Goal: Task Accomplishment & Management: Use online tool/utility

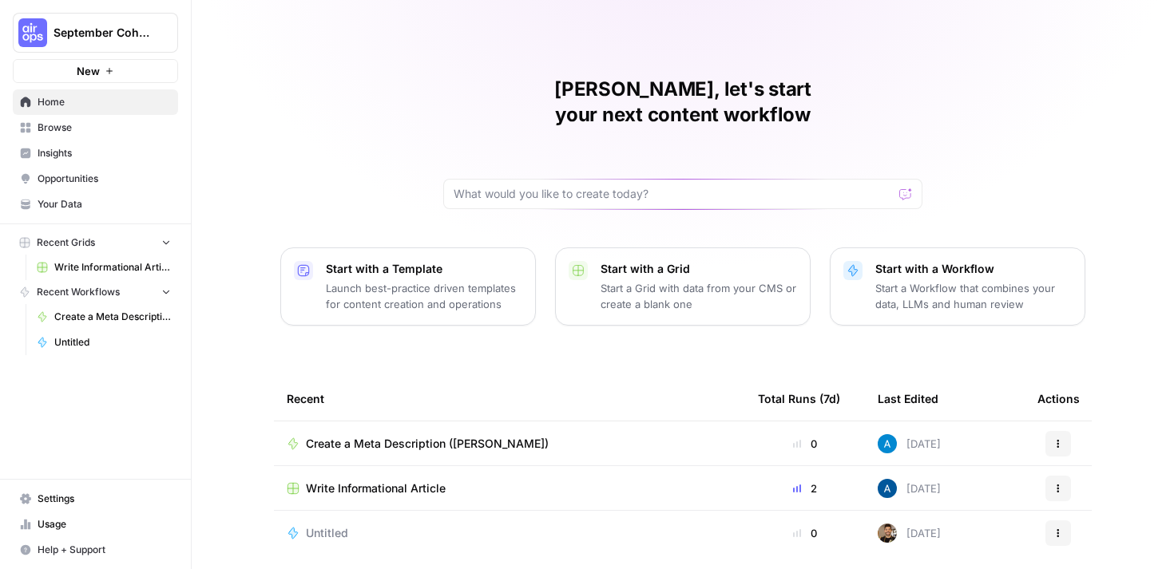
click at [126, 37] on span "September Cohort" at bounding box center [102, 33] width 97 height 16
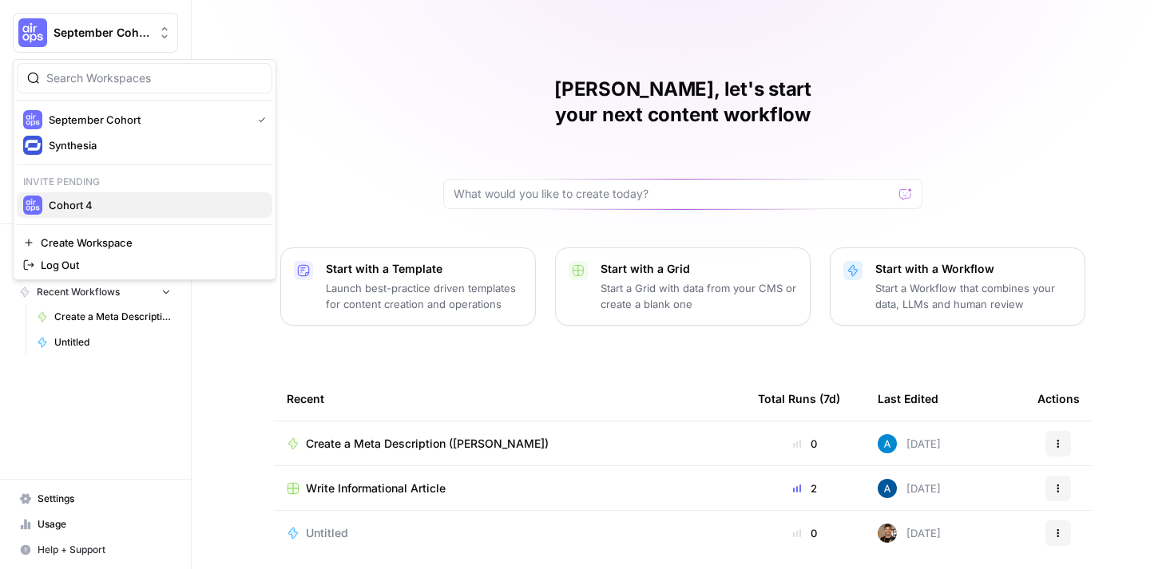
click at [92, 201] on span "Cohort 4" at bounding box center [154, 205] width 211 height 16
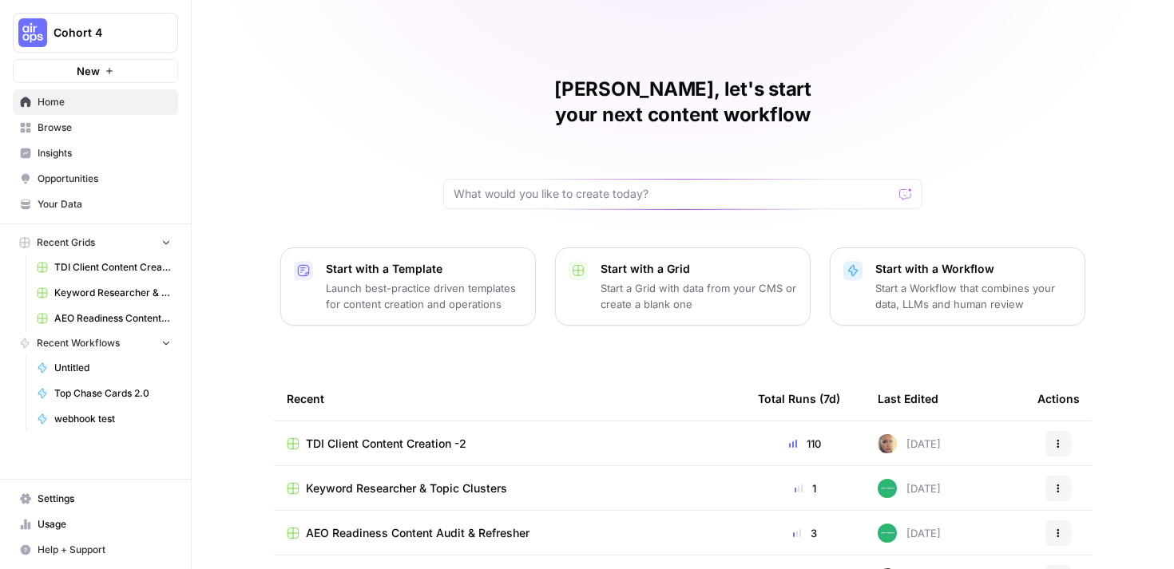
click at [106, 32] on span "Cohort 4" at bounding box center [102, 33] width 97 height 16
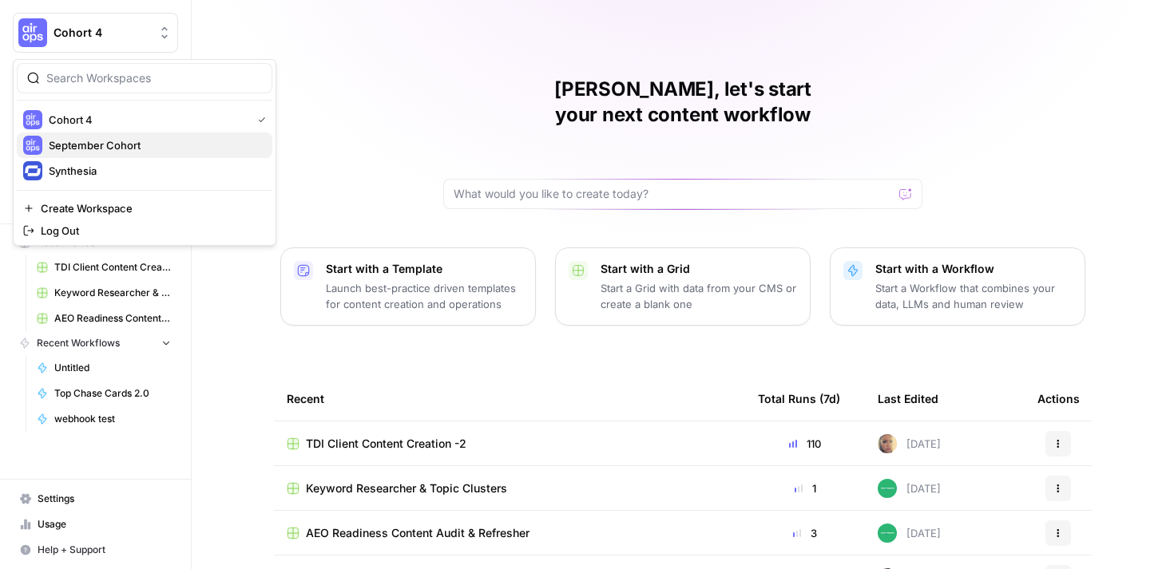
click at [120, 141] on span "September Cohort" at bounding box center [154, 145] width 211 height 16
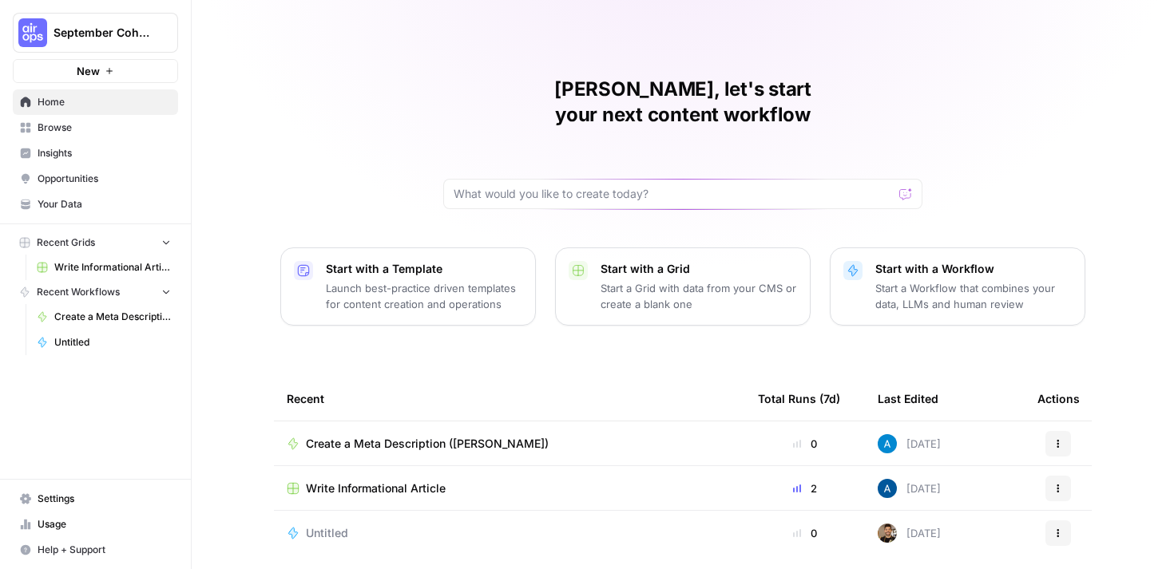
click at [445, 339] on div "Steven, let's start your next content workflow Start with a Template Launch bes…" at bounding box center [683, 290] width 982 height 581
click at [491, 347] on div "Steven, let's start your next content workflow Start with a Template Launch bes…" at bounding box center [683, 290] width 982 height 581
click at [413, 436] on span "Create a Meta Description ([PERSON_NAME])" at bounding box center [427, 444] width 243 height 16
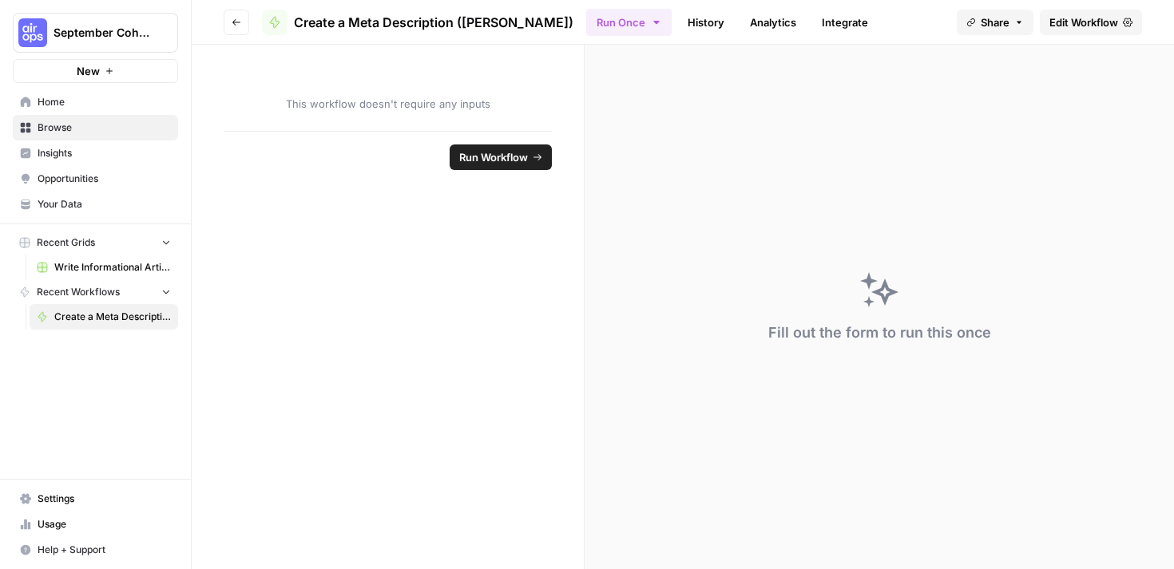
click at [1079, 22] on span "Edit Workflow" at bounding box center [1083, 22] width 69 height 16
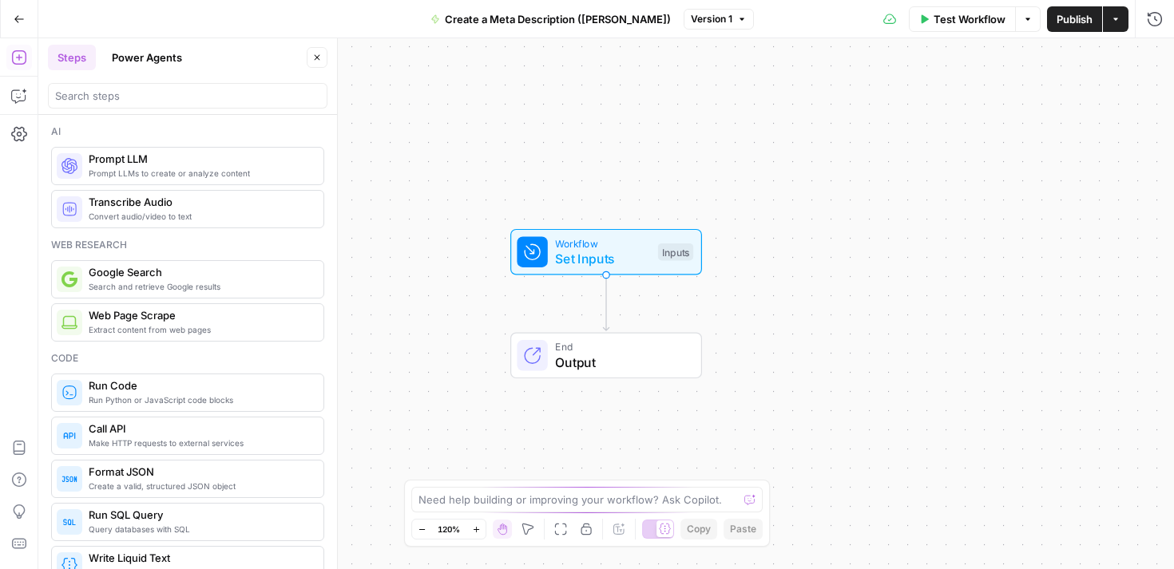
click at [953, 27] on button "Test Workflow" at bounding box center [962, 19] width 107 height 26
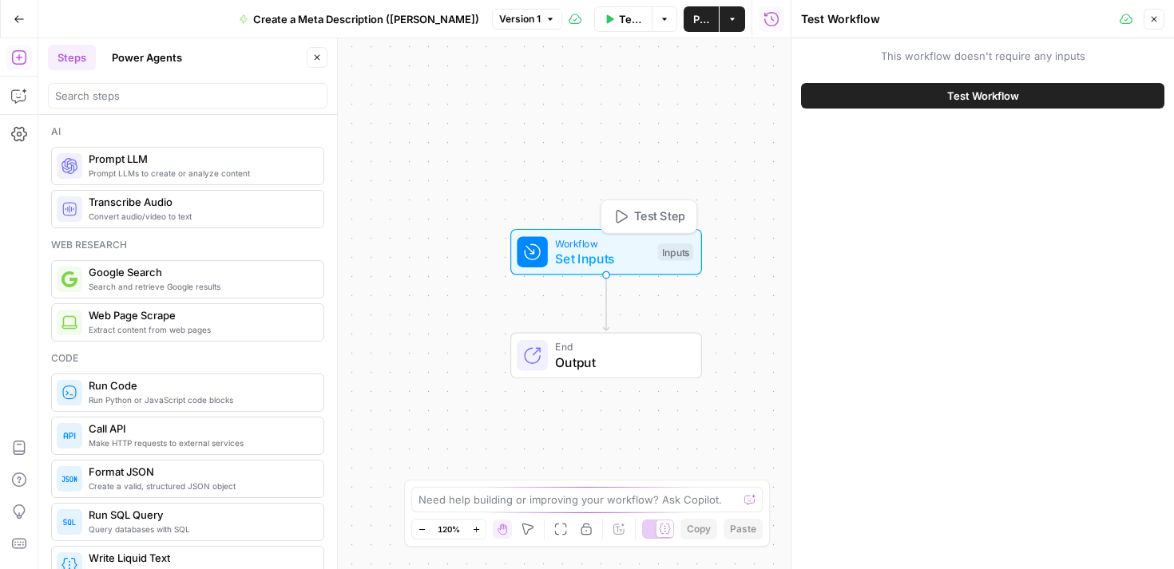
click at [633, 251] on span "Set Inputs" at bounding box center [602, 258] width 95 height 19
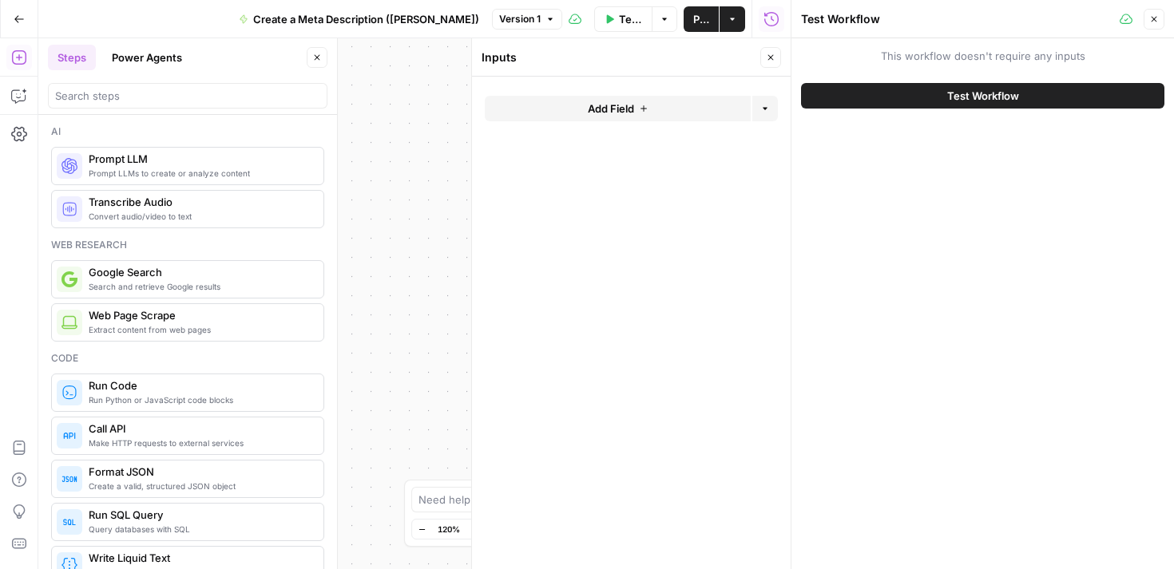
click at [624, 101] on span "Add Field" at bounding box center [611, 109] width 46 height 16
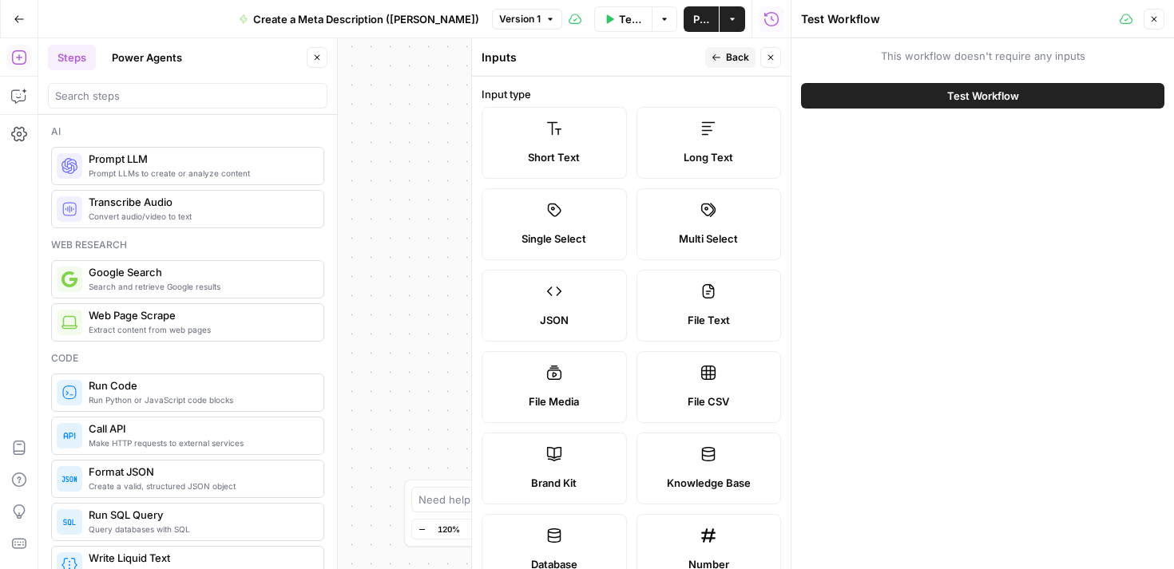
click at [585, 141] on label "Short Text" at bounding box center [554, 143] width 145 height 72
click at [589, 153] on div "Short Text" at bounding box center [554, 157] width 118 height 16
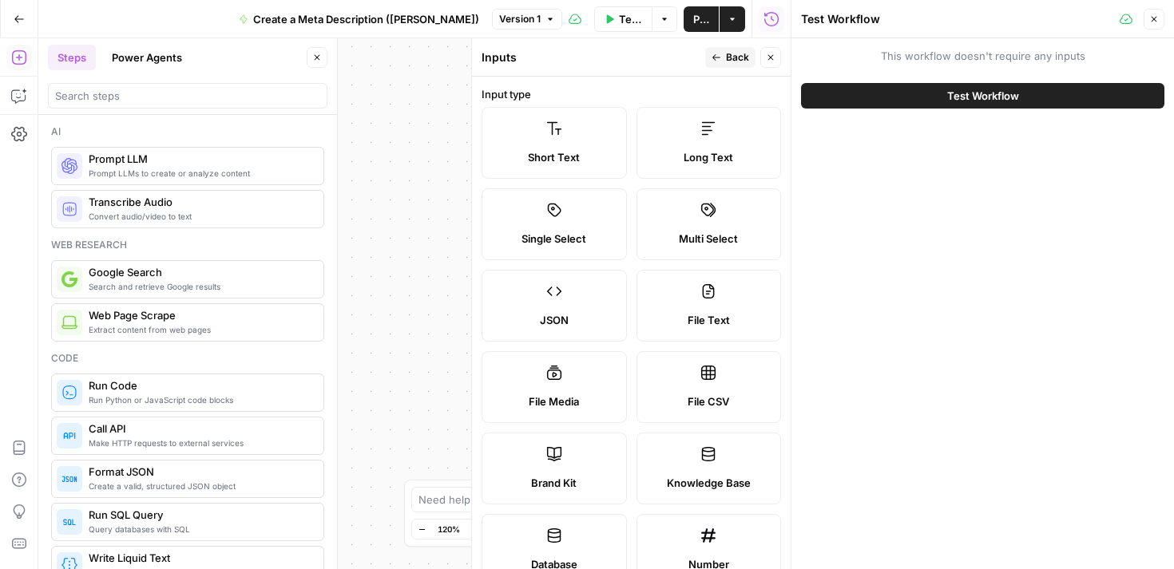
click at [398, 212] on div "Workflow Set Inputs Inputs End Output" at bounding box center [414, 303] width 752 height 531
click at [1150, 18] on icon "button" at bounding box center [1154, 19] width 10 height 10
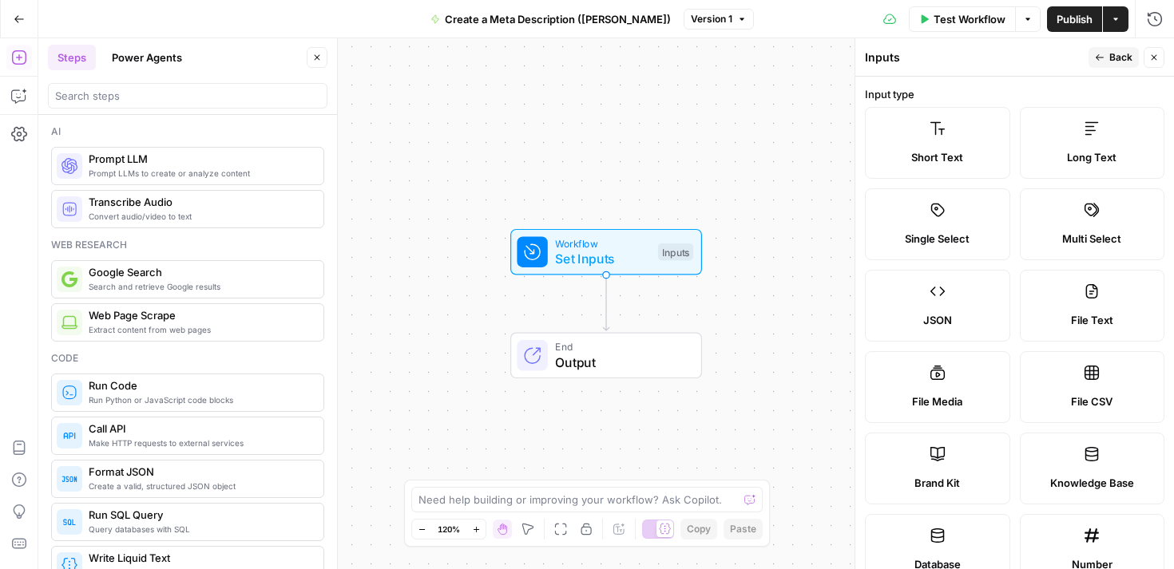
click at [1154, 63] on button "Close" at bounding box center [1154, 57] width 21 height 21
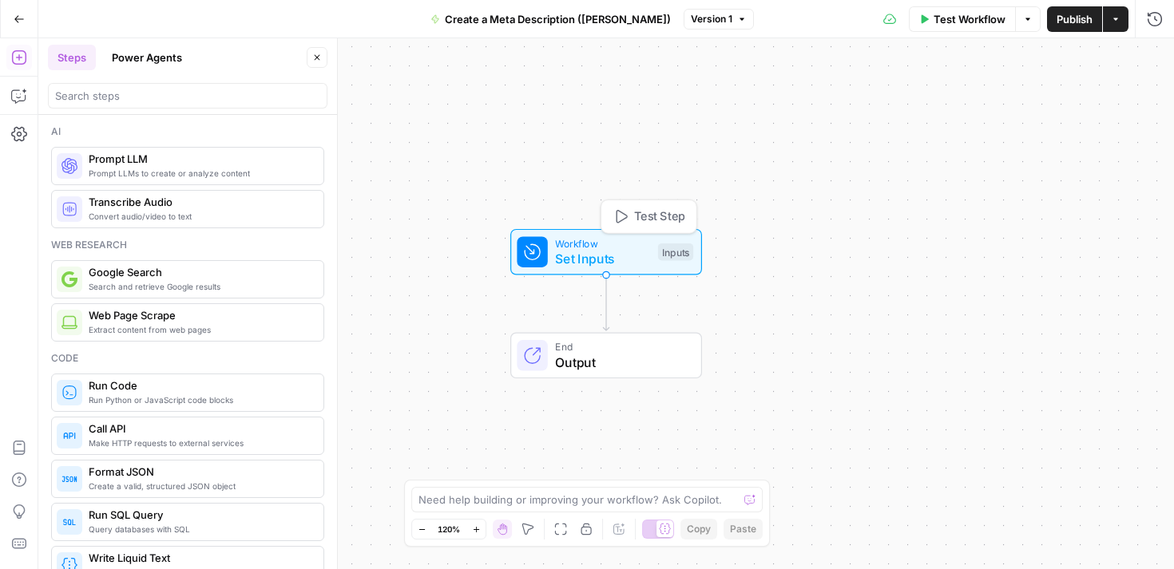
click at [616, 252] on span "Set Inputs" at bounding box center [602, 258] width 95 height 19
click at [978, 101] on span "Add Field" at bounding box center [994, 109] width 46 height 16
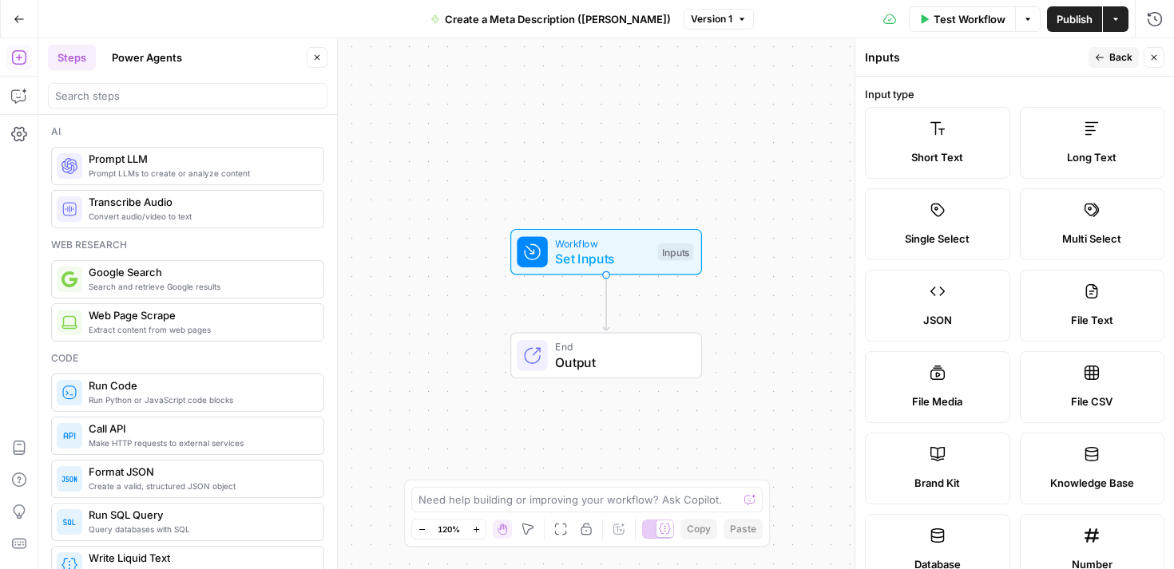
click at [928, 137] on label "Short Text" at bounding box center [937, 143] width 145 height 72
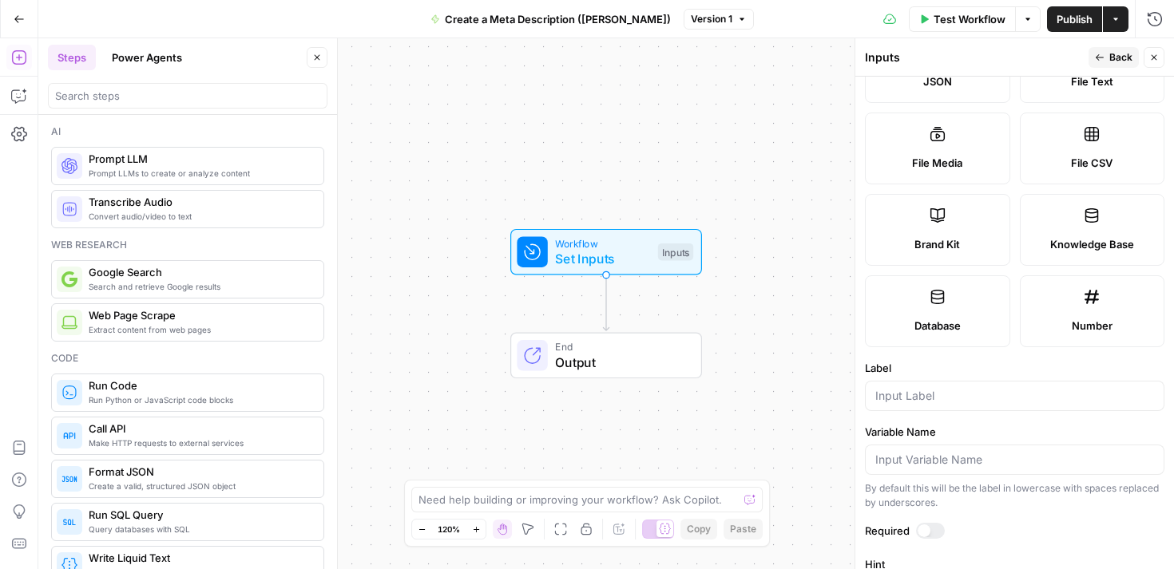
scroll to position [478, 0]
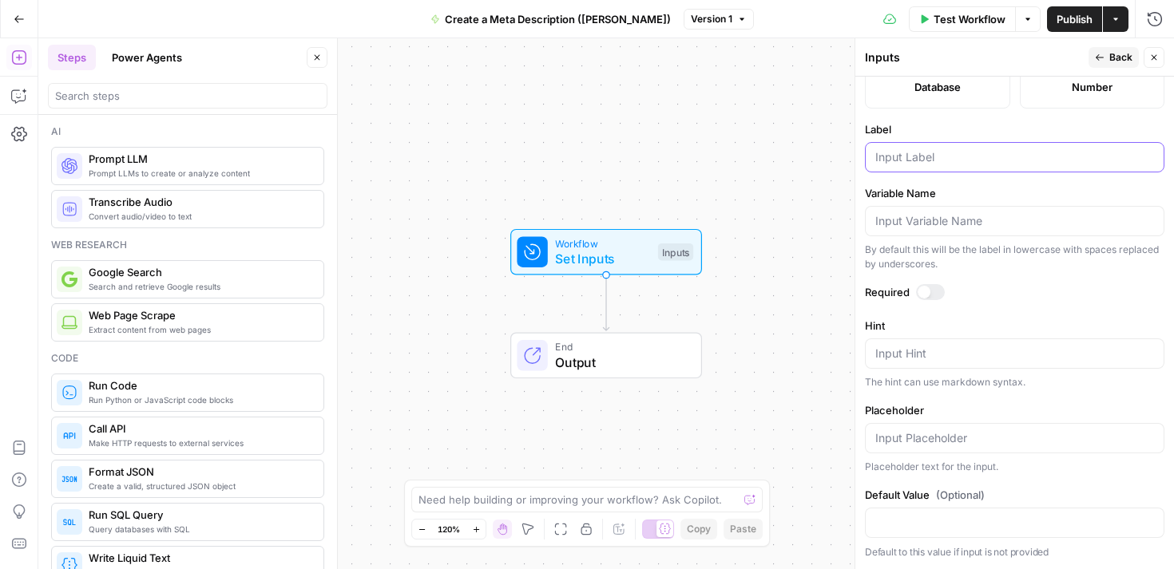
click at [931, 152] on input "Label" at bounding box center [1014, 157] width 279 height 16
type input "URL"
click at [1153, 50] on button "Close" at bounding box center [1154, 57] width 21 height 21
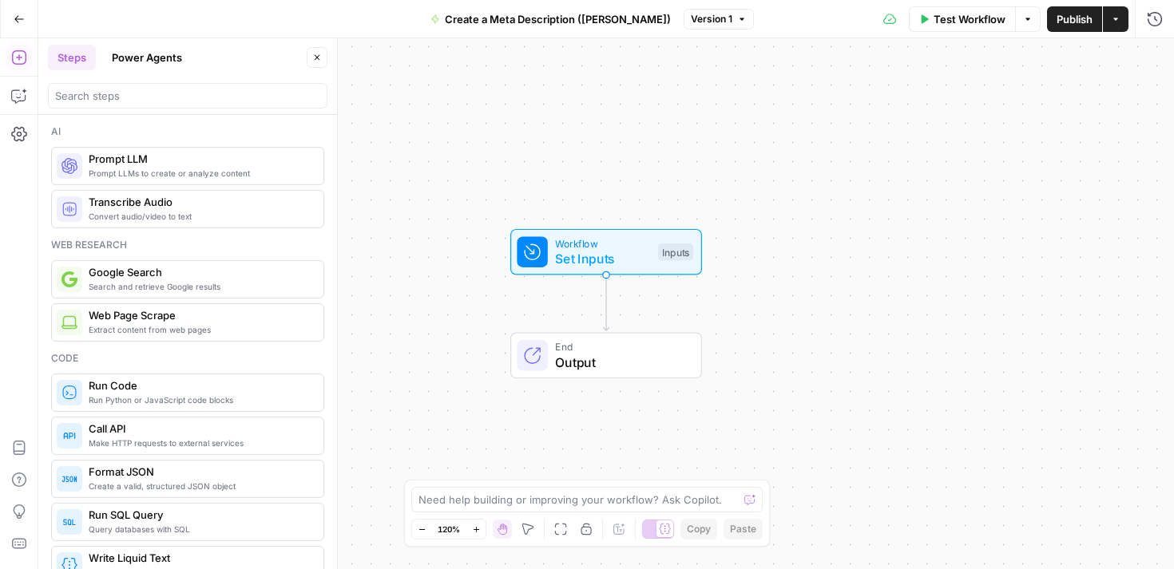
click at [581, 240] on span "Workflow" at bounding box center [602, 243] width 95 height 15
click at [931, 129] on input "URL (Optional)" at bounding box center [1023, 129] width 255 height 16
click at [925, 129] on input "URL (Optional)" at bounding box center [1023, 129] width 255 height 16
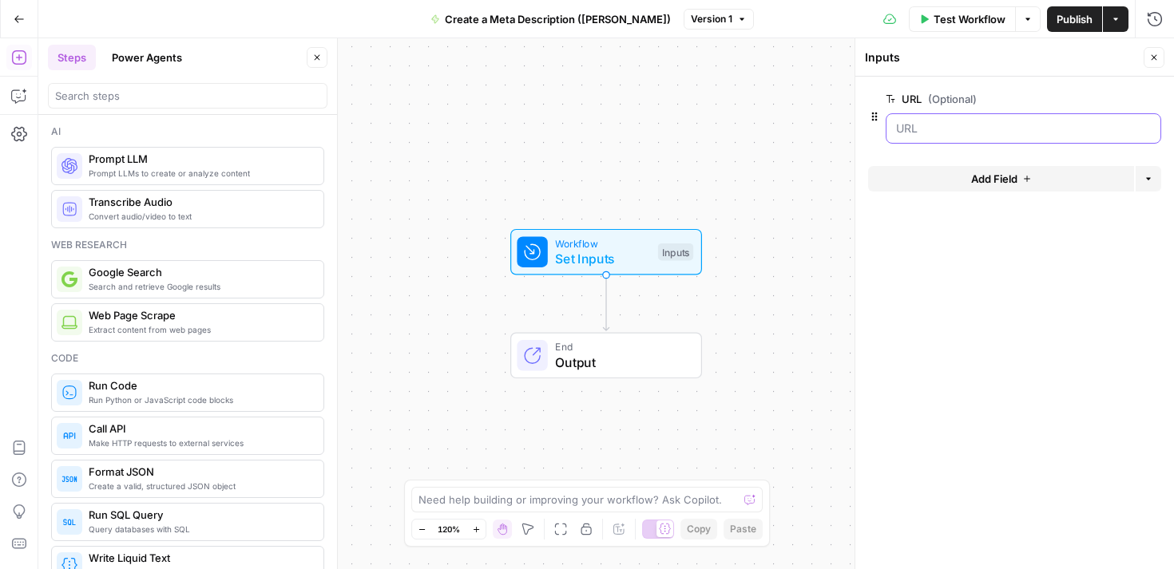
click at [925, 129] on input "URL (Optional)" at bounding box center [1023, 129] width 255 height 16
click at [1002, 121] on input "URL (Optional)" at bounding box center [1023, 129] width 255 height 16
click at [977, 22] on span "Test Workflow" at bounding box center [970, 19] width 72 height 16
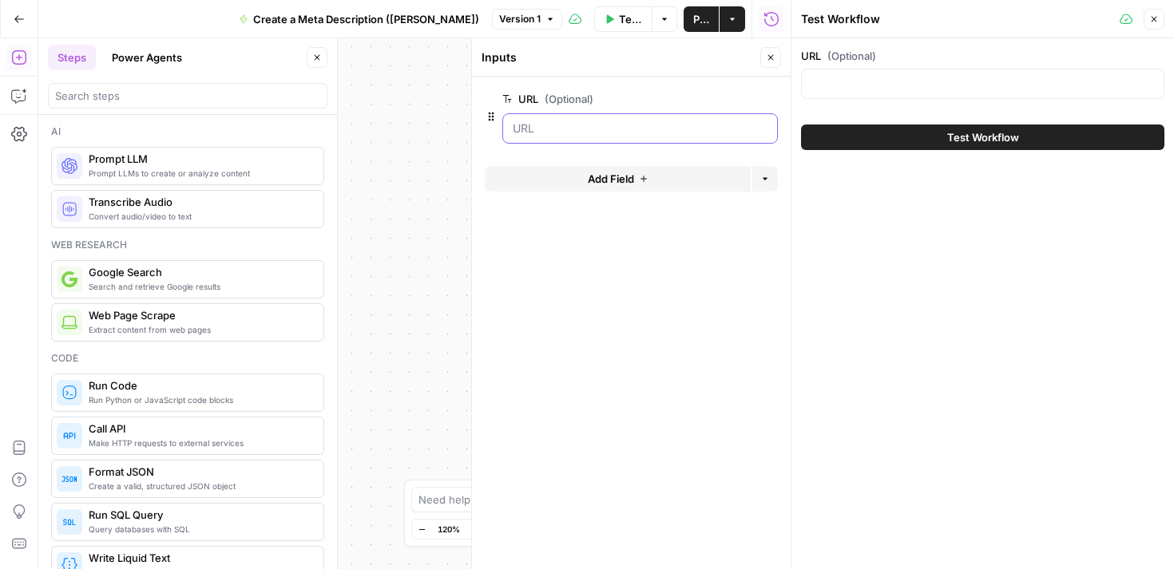
click at [655, 133] on input "URL (Optional)" at bounding box center [640, 129] width 255 height 16
click at [628, 129] on input "URL (Optional)" at bounding box center [640, 129] width 255 height 16
click at [628, 134] on input "URL (Optional)" at bounding box center [640, 129] width 255 height 16
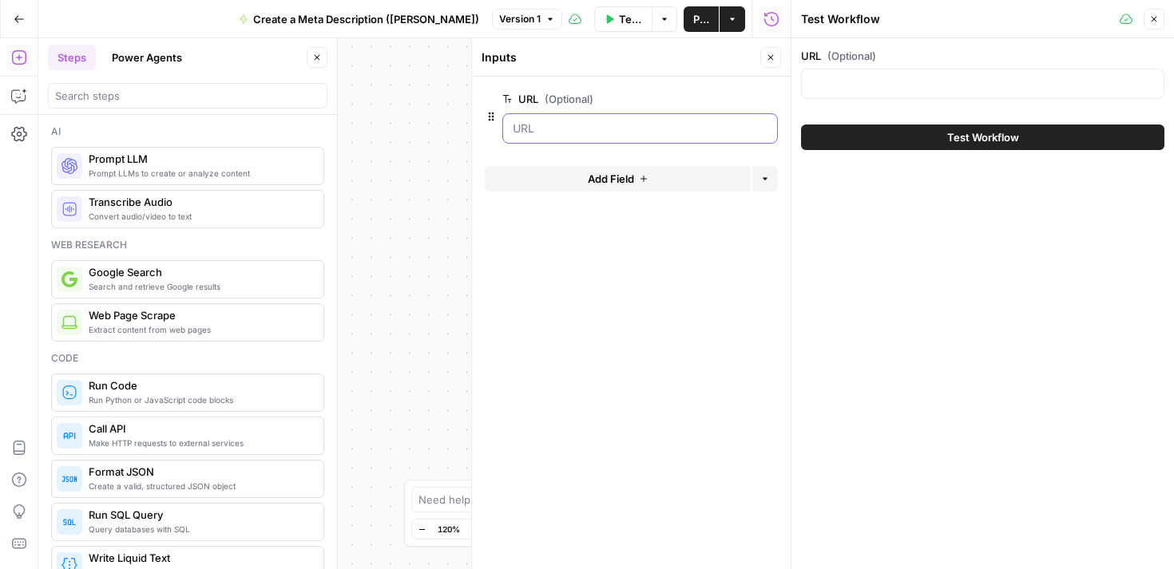
click at [628, 134] on input "URL (Optional)" at bounding box center [640, 129] width 255 height 16
click at [840, 80] on input "URL (Optional)" at bounding box center [982, 84] width 343 height 16
paste input "https://www.airops.com/blog/new-content-era-cmo-series"
type input "https://www.airops.com/blog/new-content-era-cmo-series"
click at [912, 137] on button "Test Workflow" at bounding box center [982, 138] width 363 height 26
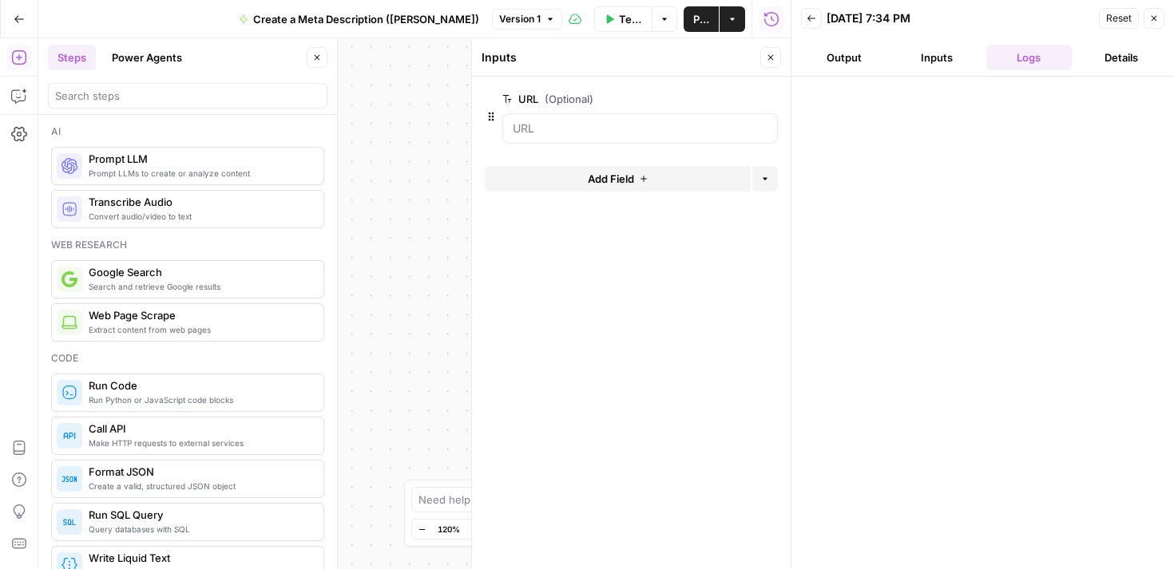
click at [854, 57] on button "Output" at bounding box center [844, 58] width 86 height 26
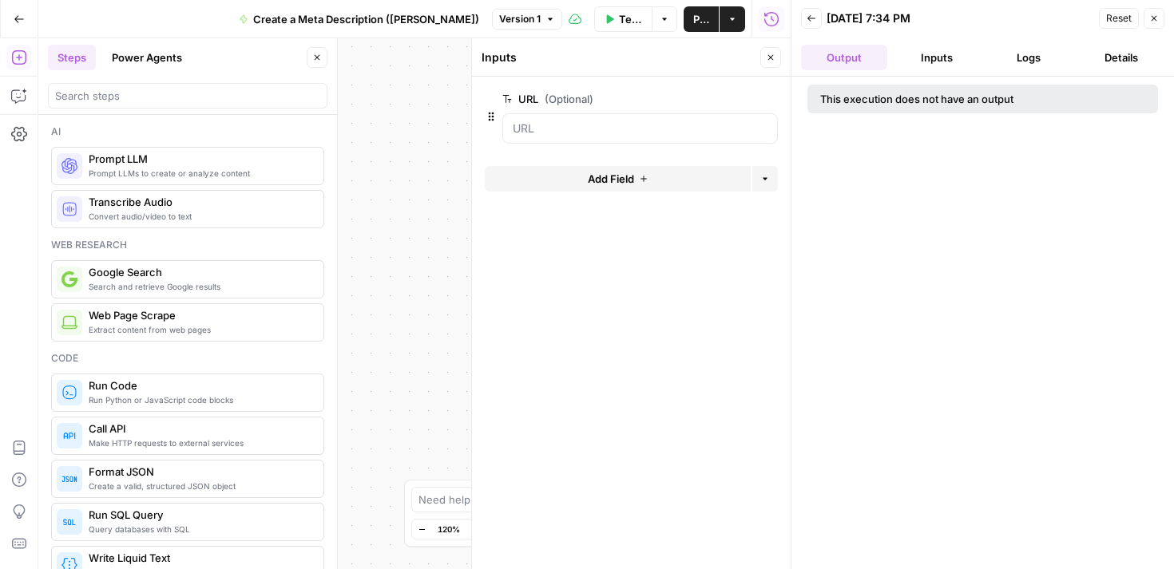
click at [1024, 67] on button "Logs" at bounding box center [1029, 58] width 86 height 26
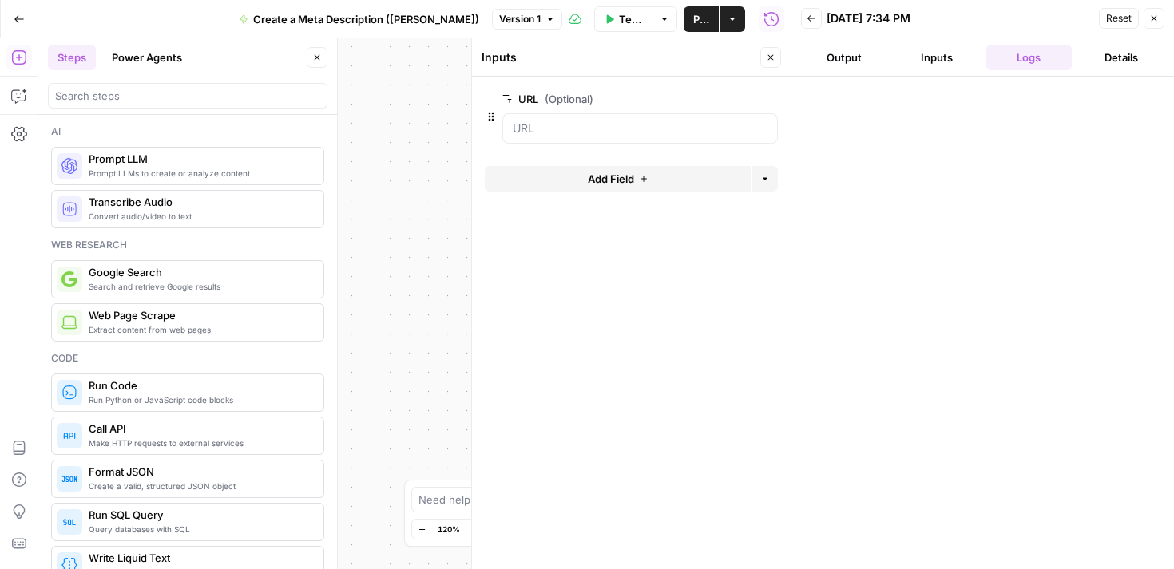
click at [1154, 18] on icon "button" at bounding box center [1155, 19] width 6 height 6
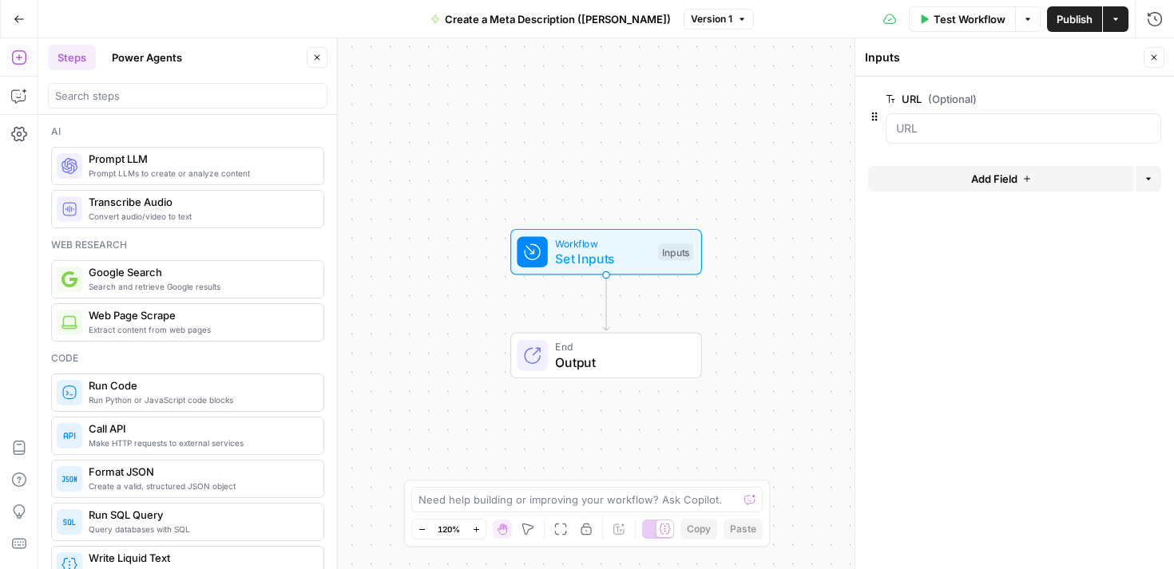
click at [603, 362] on span "Output" at bounding box center [620, 362] width 130 height 19
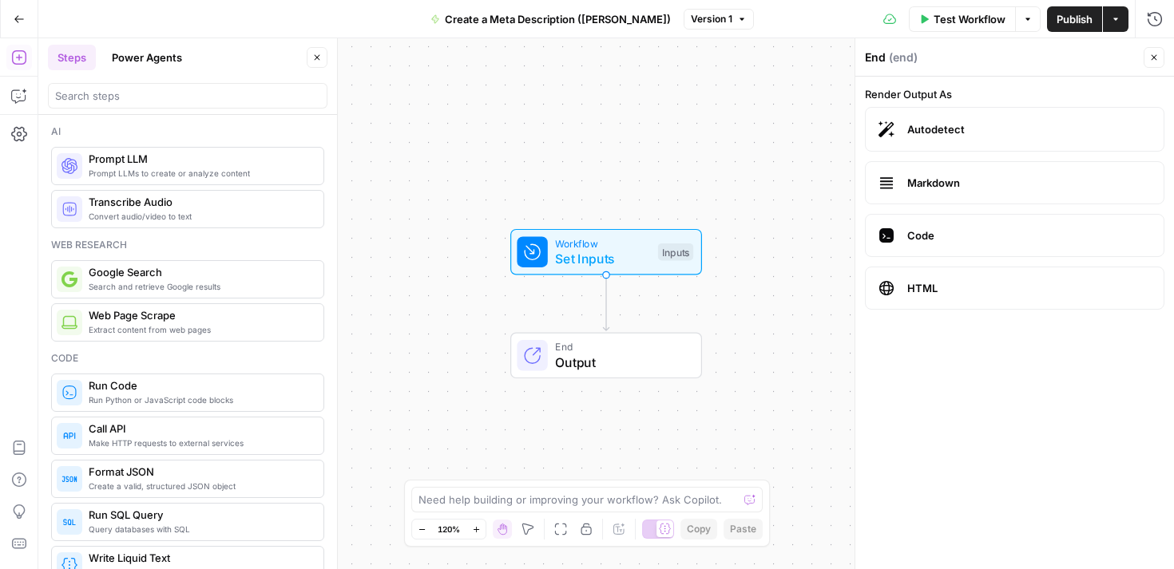
click at [620, 152] on div "Workflow Set Inputs Inputs End Output" at bounding box center [606, 303] width 1136 height 531
click at [543, 309] on div "Workflow Set Inputs Inputs End Output" at bounding box center [606, 303] width 1136 height 531
click at [594, 309] on div "Workflow Set Inputs Inputs End Output" at bounding box center [606, 303] width 1136 height 531
click at [605, 307] on icon "Edge from start to end" at bounding box center [606, 304] width 6 height 56
click at [604, 299] on icon "Edge from start to end" at bounding box center [606, 304] width 6 height 56
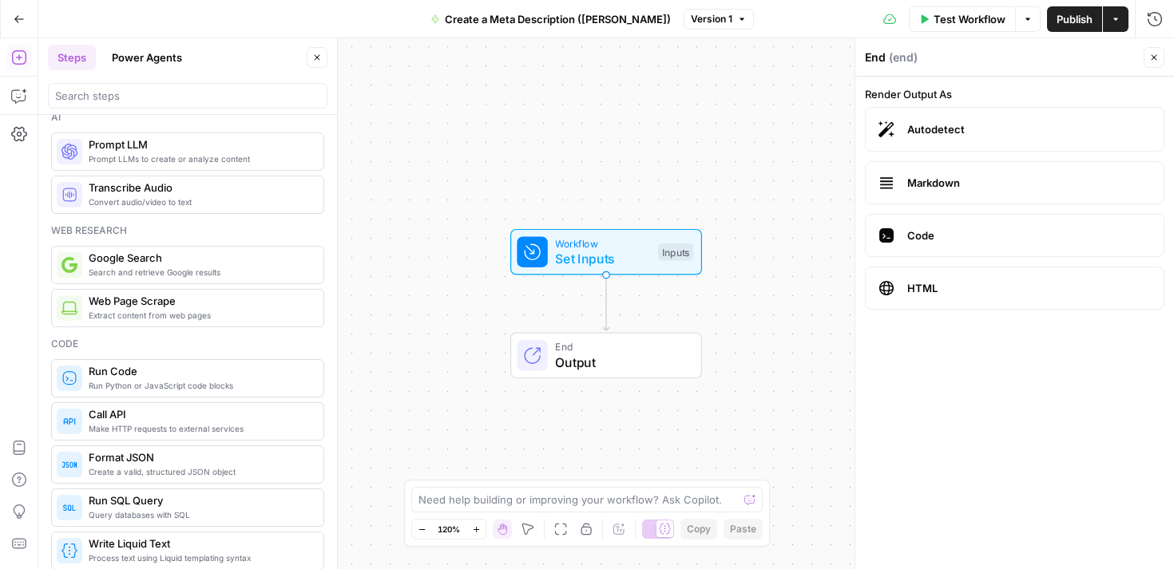
scroll to position [26, 0]
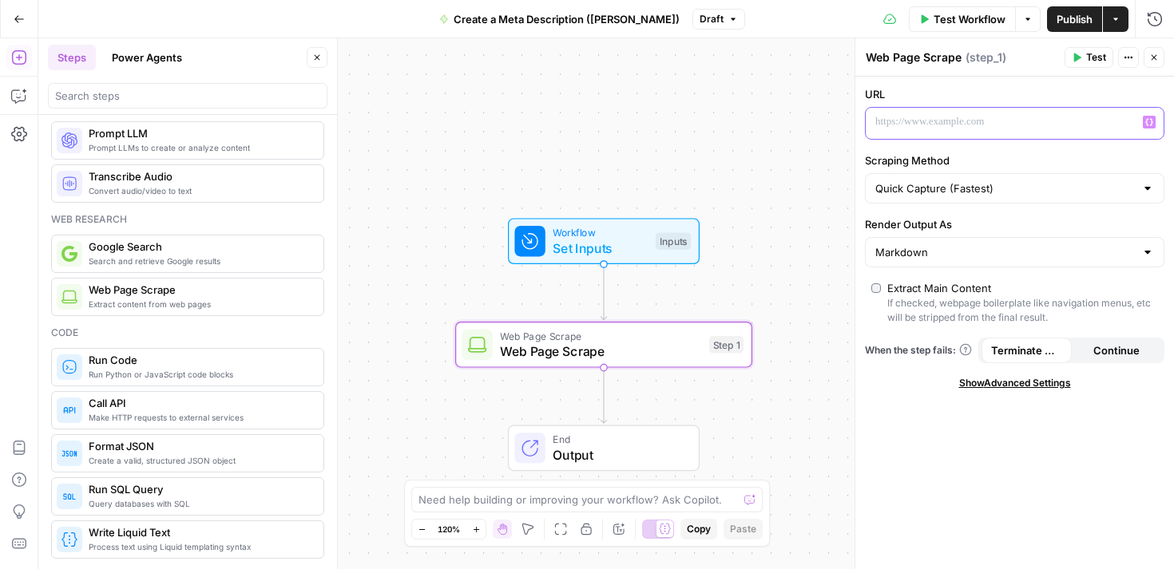
click at [919, 122] on p at bounding box center [1001, 122] width 253 height 16
click at [1146, 121] on icon "button" at bounding box center [1149, 122] width 8 height 7
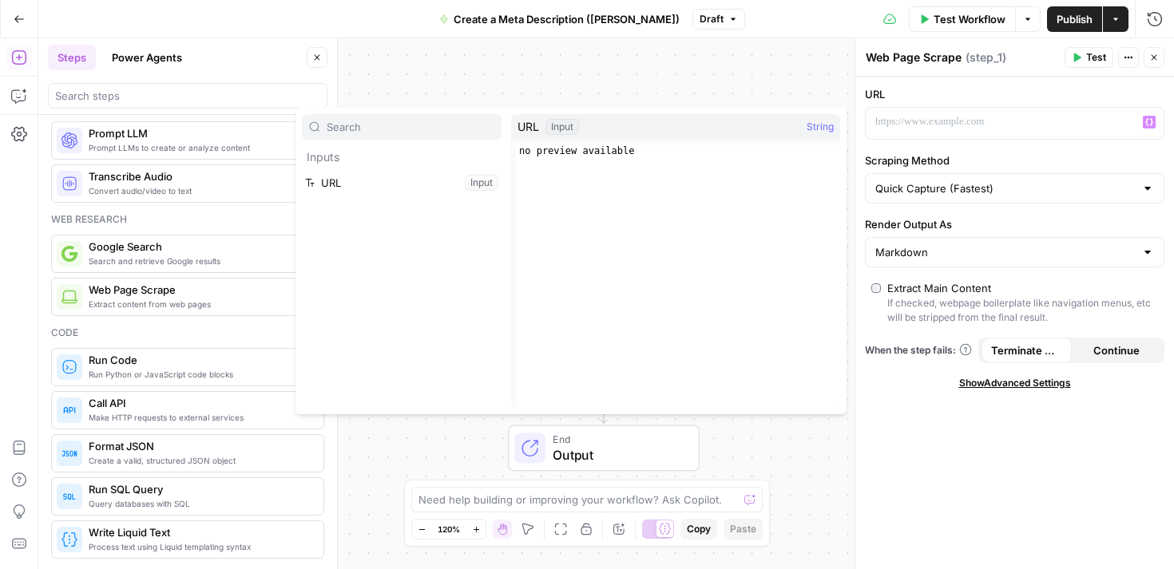
click at [525, 128] on span "URL" at bounding box center [528, 127] width 22 height 16
click at [549, 128] on div "Input" at bounding box center [562, 127] width 34 height 16
click at [540, 125] on div "URL Input" at bounding box center [547, 127] width 61 height 16
click at [424, 177] on button "Select variable URL" at bounding box center [402, 183] width 200 height 26
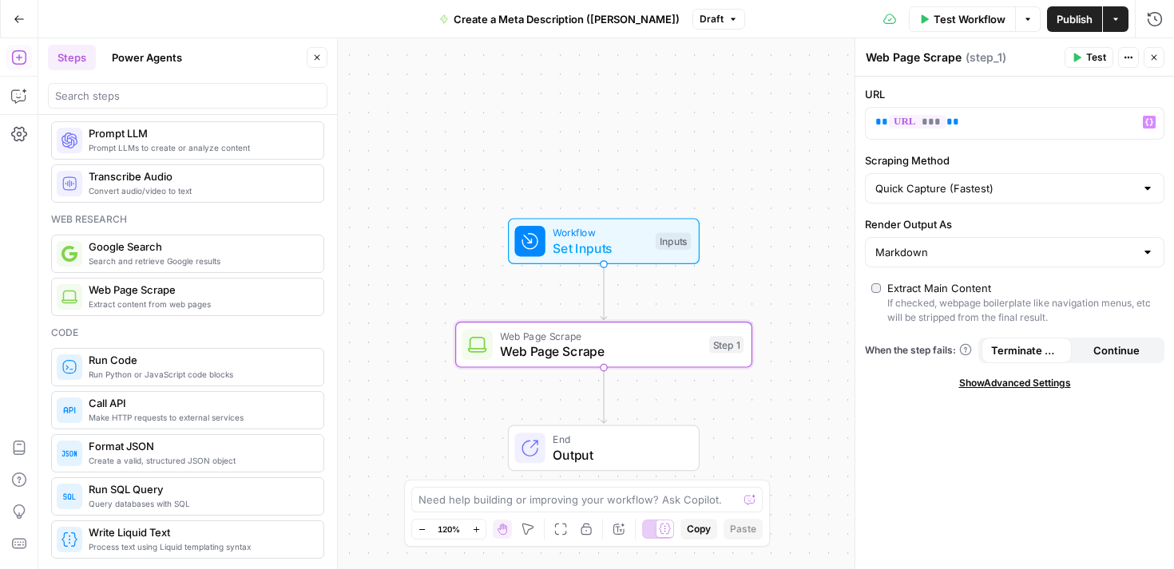
click at [954, 17] on span "Test Workflow" at bounding box center [970, 19] width 72 height 16
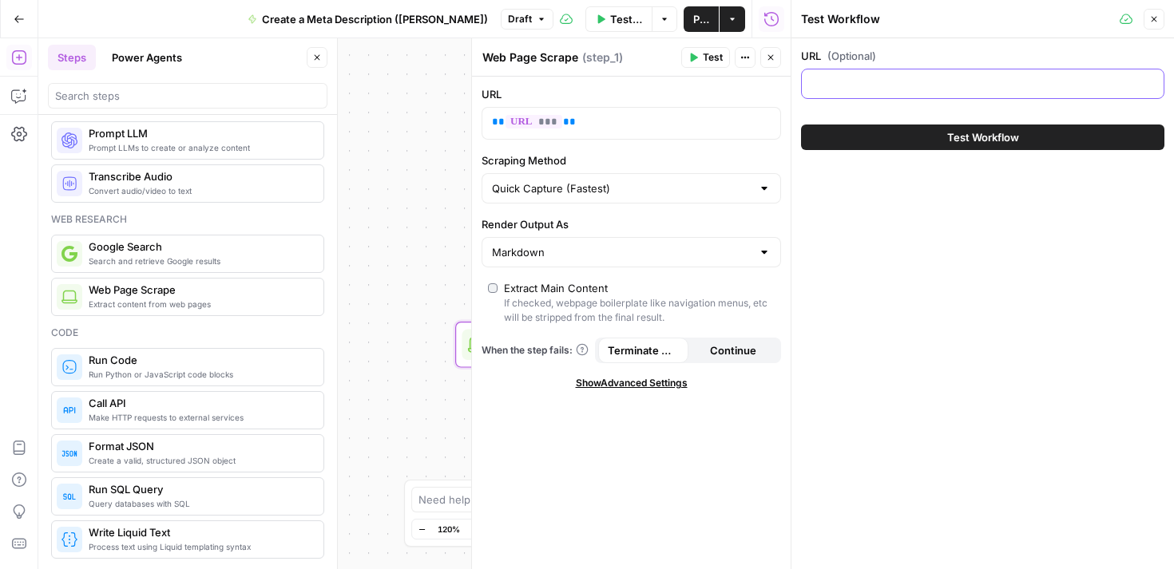
click at [913, 89] on input "URL (Optional)" at bounding box center [982, 84] width 343 height 16
paste input "Quality of Output – I evaluated whether each tool produces videos with the reso…"
type input "Quality of Output – I evaluated whether each tool produces videos with the reso…"
click at [1147, 15] on button "Close" at bounding box center [1154, 19] width 21 height 21
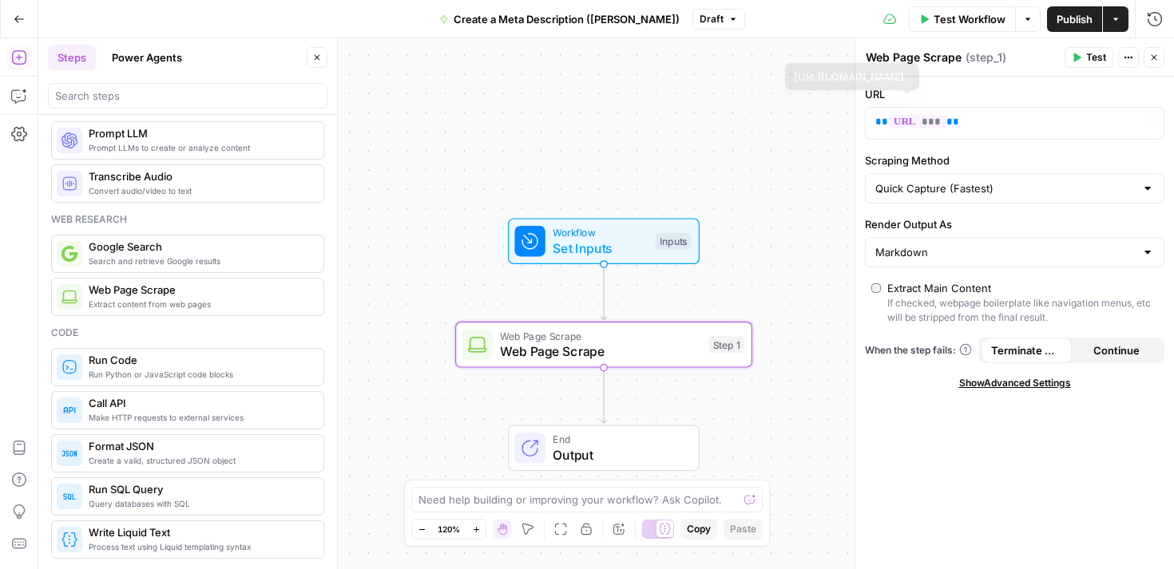
click at [739, 153] on div "Workflow Set Inputs Inputs Web Page Scrape Web Page Scrape Step 1 End Output" at bounding box center [606, 303] width 1136 height 531
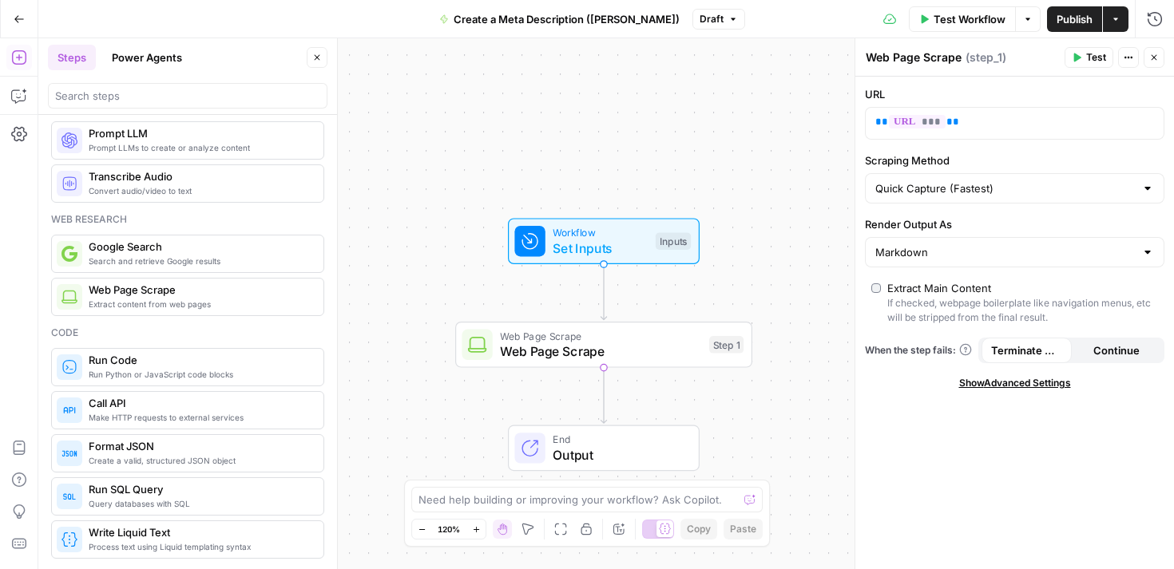
click at [968, 18] on span "Test Workflow" at bounding box center [970, 19] width 72 height 16
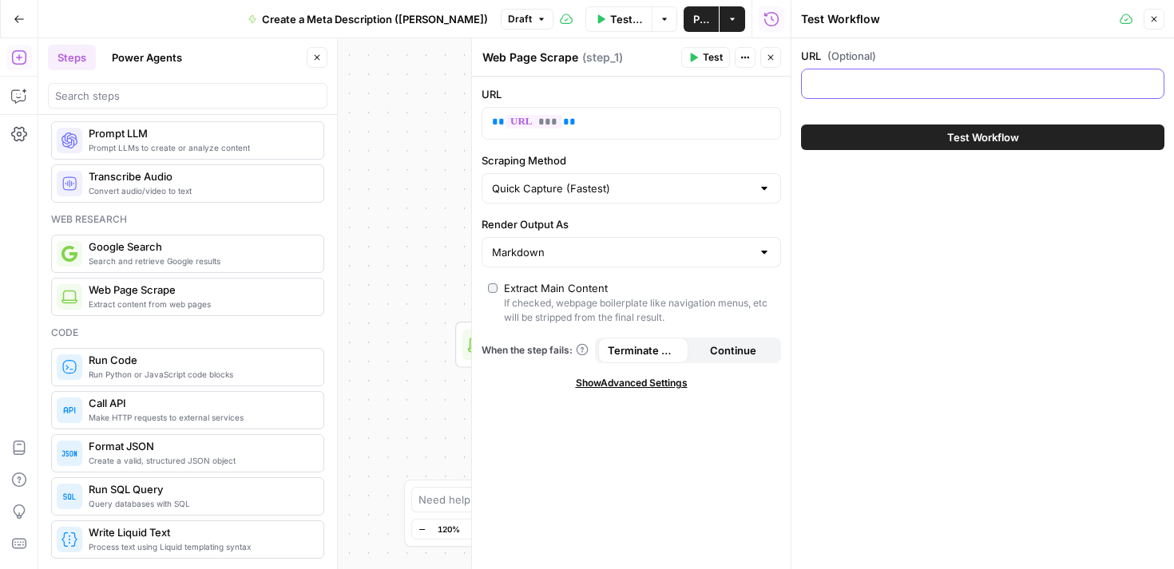
click at [931, 77] on input "URL (Optional)" at bounding box center [982, 84] width 343 height 16
paste input "https://www.airops.com/blog/new-content-era-cmo-series"
type input "https://www.airops.com/blog/new-content-era-cmo-series"
click at [940, 125] on button "Test Workflow" at bounding box center [982, 138] width 363 height 26
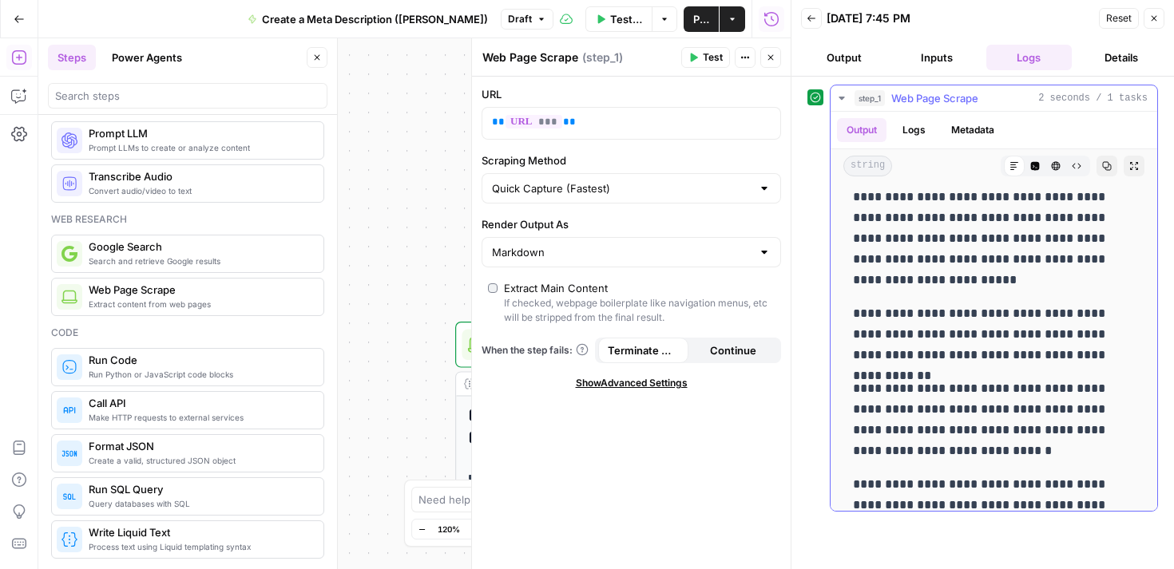
scroll to position [2081, 0]
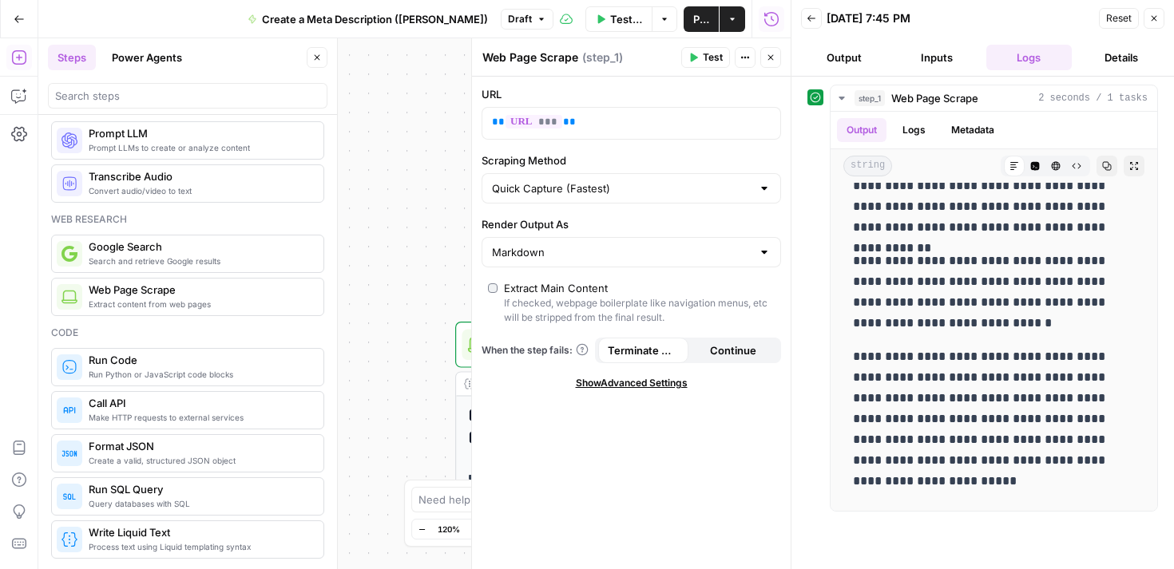
click at [1144, 14] on button "Close" at bounding box center [1154, 18] width 21 height 21
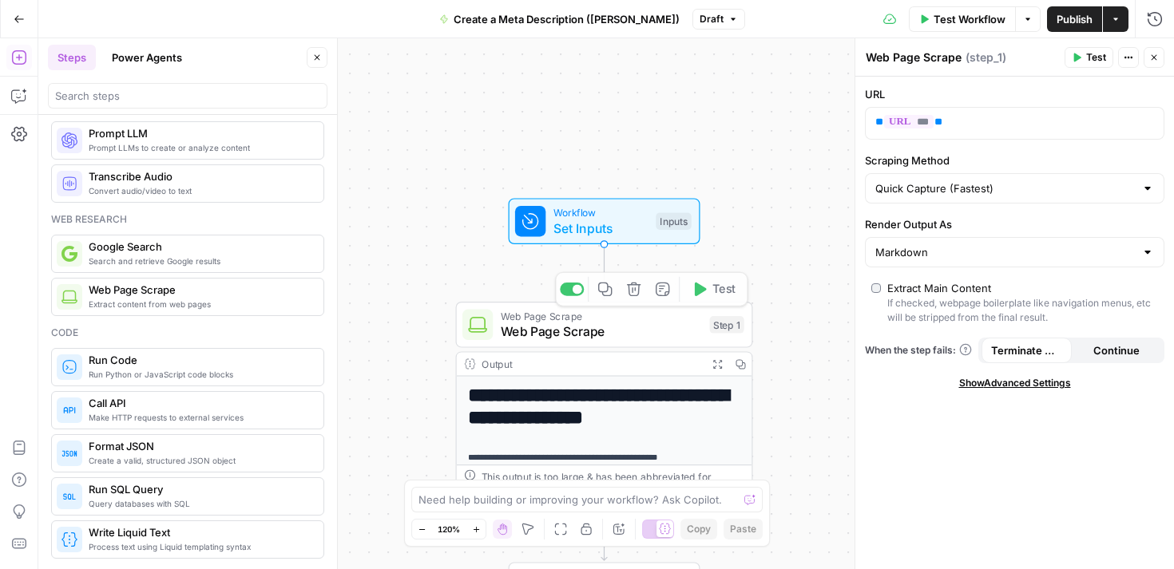
click at [612, 337] on span "Web Page Scrape" at bounding box center [601, 331] width 201 height 19
click at [938, 251] on input "Render Output As" at bounding box center [1005, 252] width 260 height 16
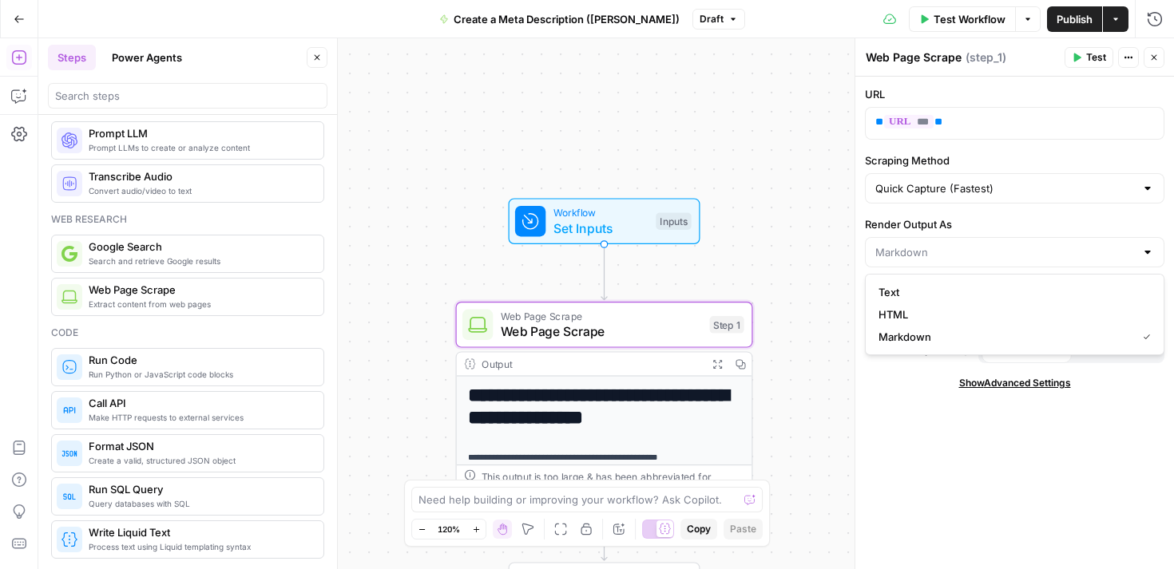
type input "Markdown"
click at [899, 420] on div "URL ** *** ** Scraping Method Quick Capture (Fastest) Render Output As Markdown…" at bounding box center [1014, 323] width 319 height 493
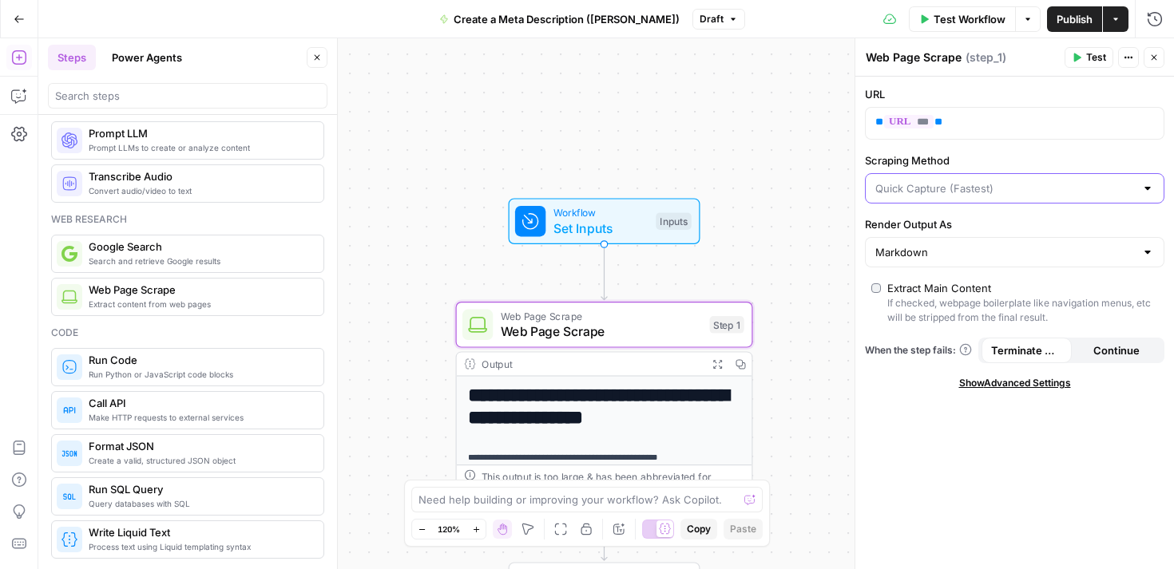
click at [954, 186] on input "Scraping Method" at bounding box center [1005, 188] width 260 height 16
type input "Quick Capture (Fastest)"
click at [885, 451] on div "URL ** *** ** Scraping Method Quick Capture (Fastest) Render Output As Markdown…" at bounding box center [1014, 323] width 319 height 493
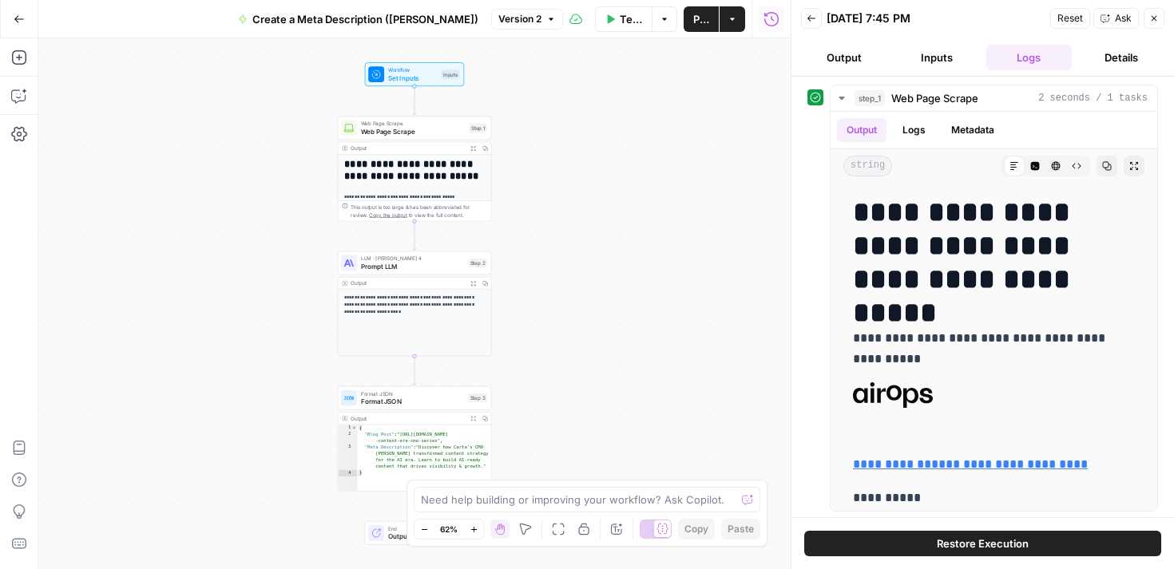
click at [402, 266] on span "Prompt LLM" at bounding box center [412, 267] width 103 height 10
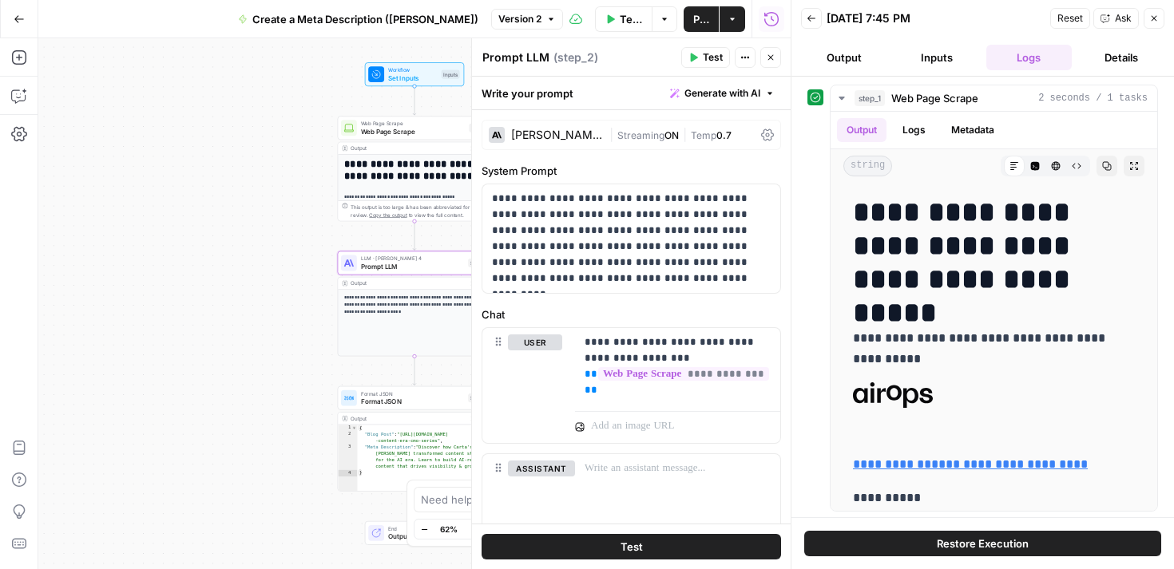
click at [209, 356] on div "**********" at bounding box center [414, 303] width 752 height 531
click at [383, 400] on span "Format JSON" at bounding box center [412, 402] width 103 height 10
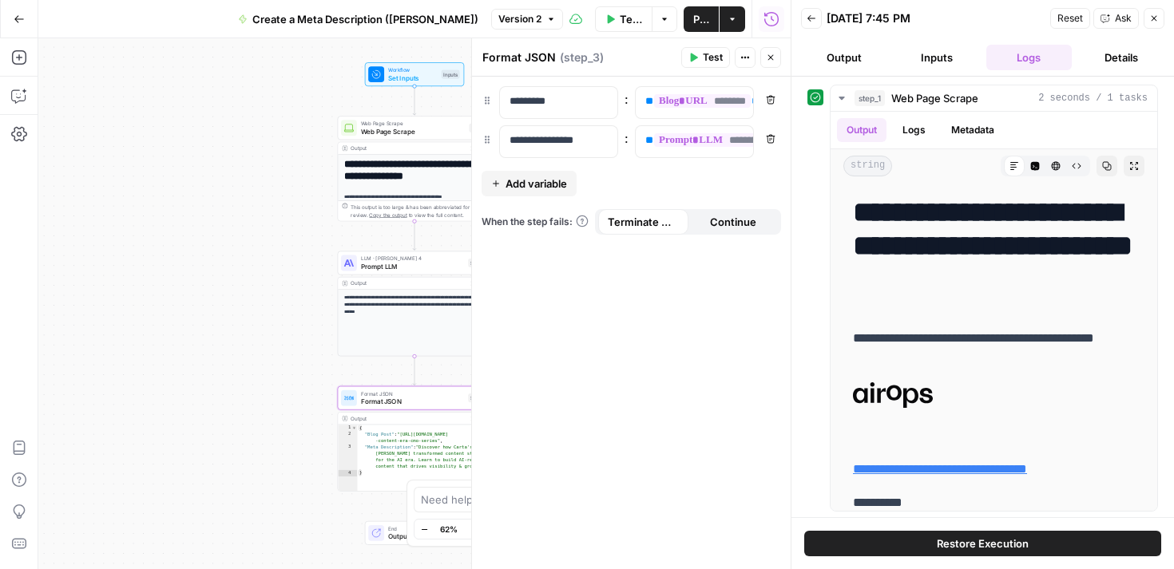
click at [1154, 20] on icon "button" at bounding box center [1154, 19] width 10 height 10
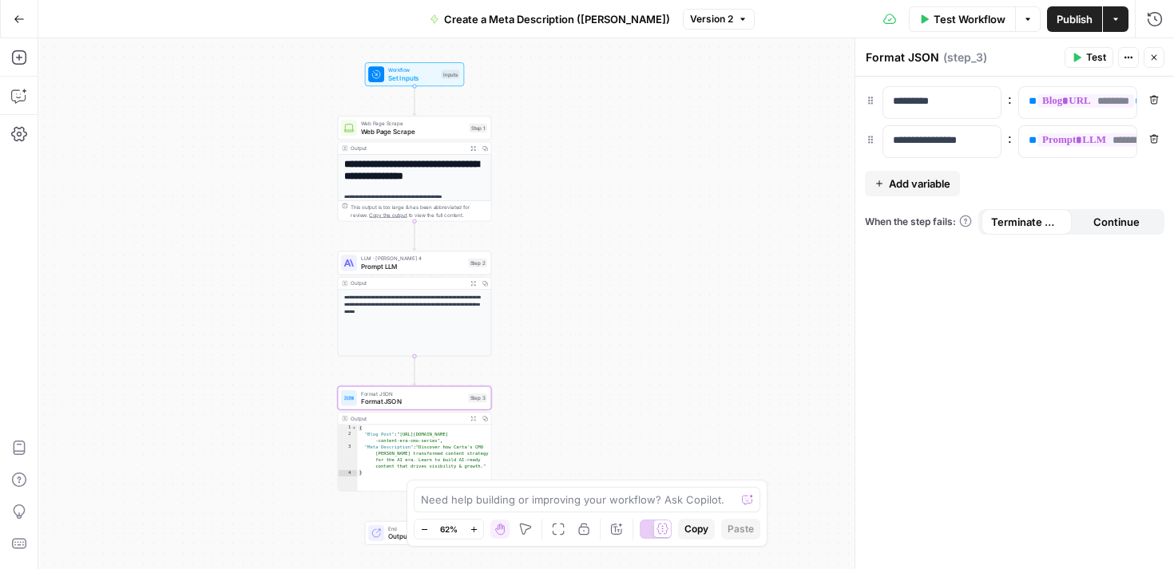
click at [22, 17] on icon "button" at bounding box center [19, 19] width 11 height 11
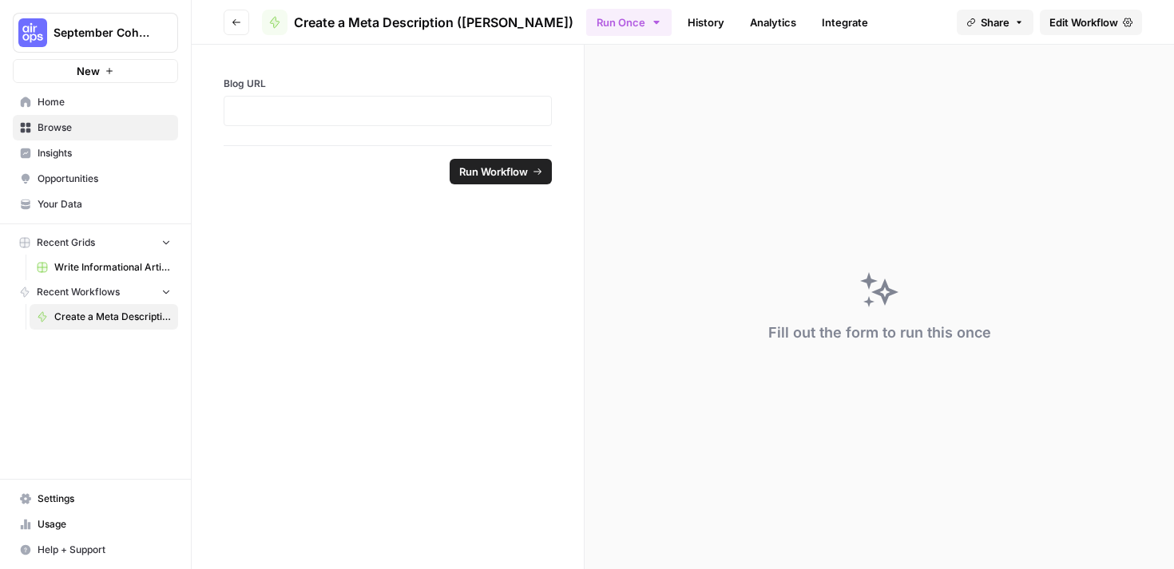
click at [233, 18] on icon "button" at bounding box center [237, 23] width 10 height 10
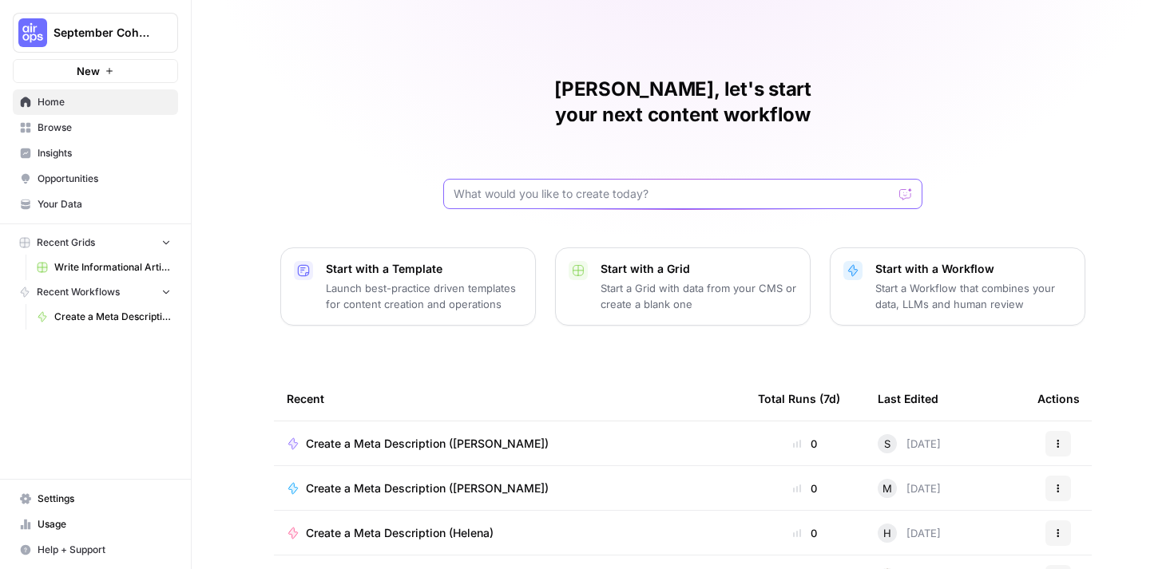
click at [556, 186] on input "text" at bounding box center [673, 194] width 439 height 16
